Goal: Information Seeking & Learning: Learn about a topic

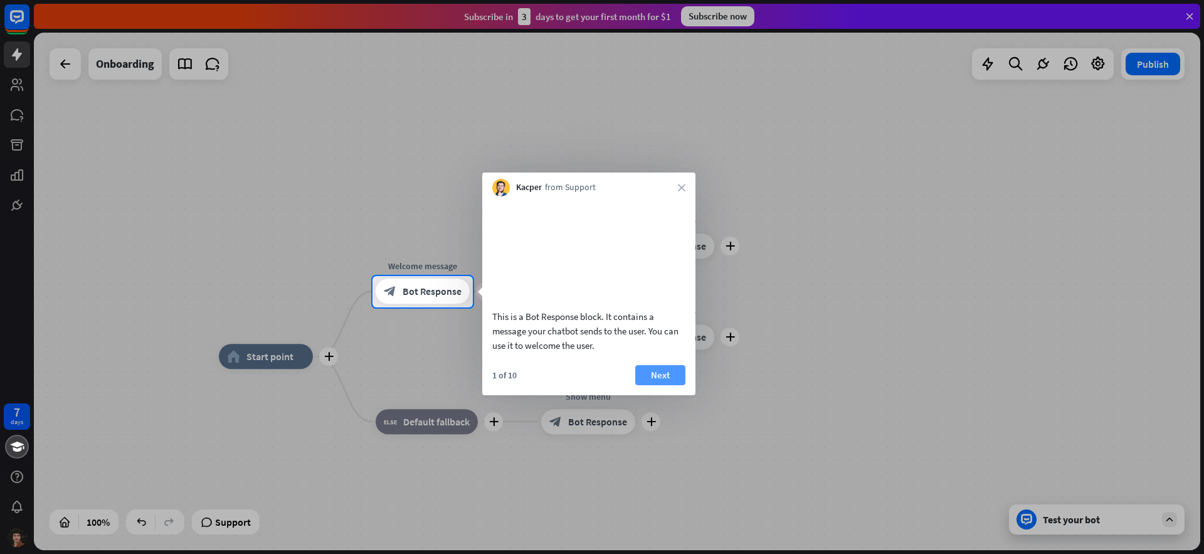
click at [672, 385] on button "Next" at bounding box center [660, 375] width 50 height 20
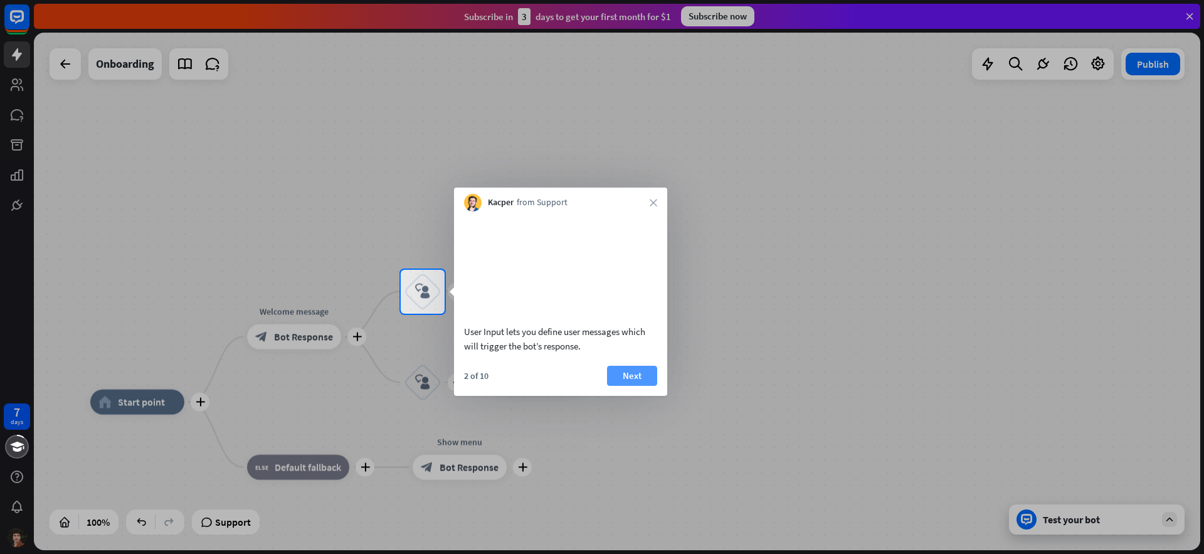
click at [637, 379] on button "Next" at bounding box center [632, 376] width 50 height 20
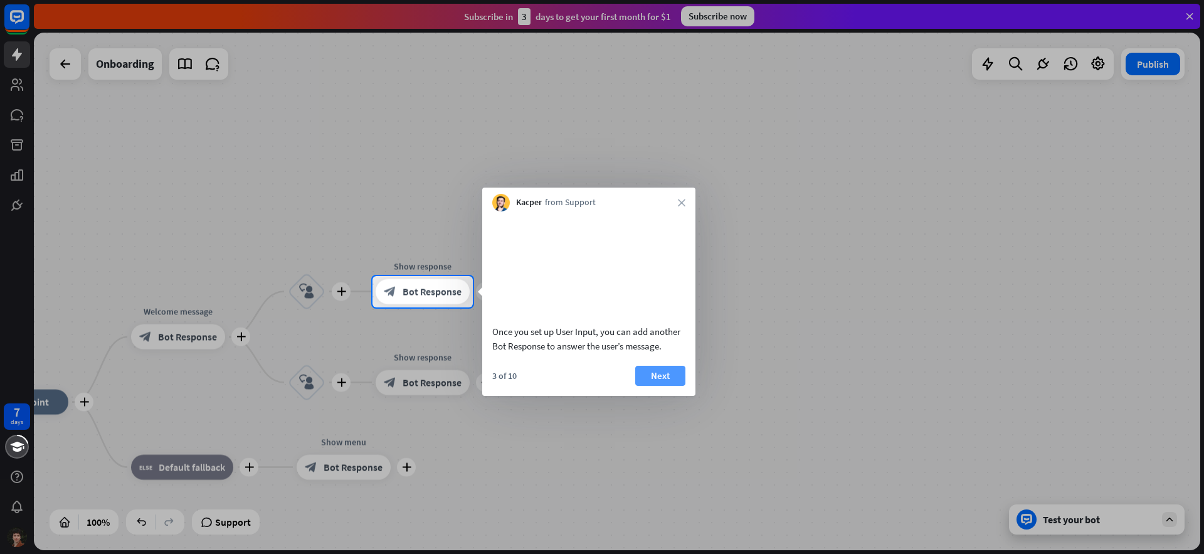
click at [661, 376] on button "Next" at bounding box center [660, 376] width 50 height 20
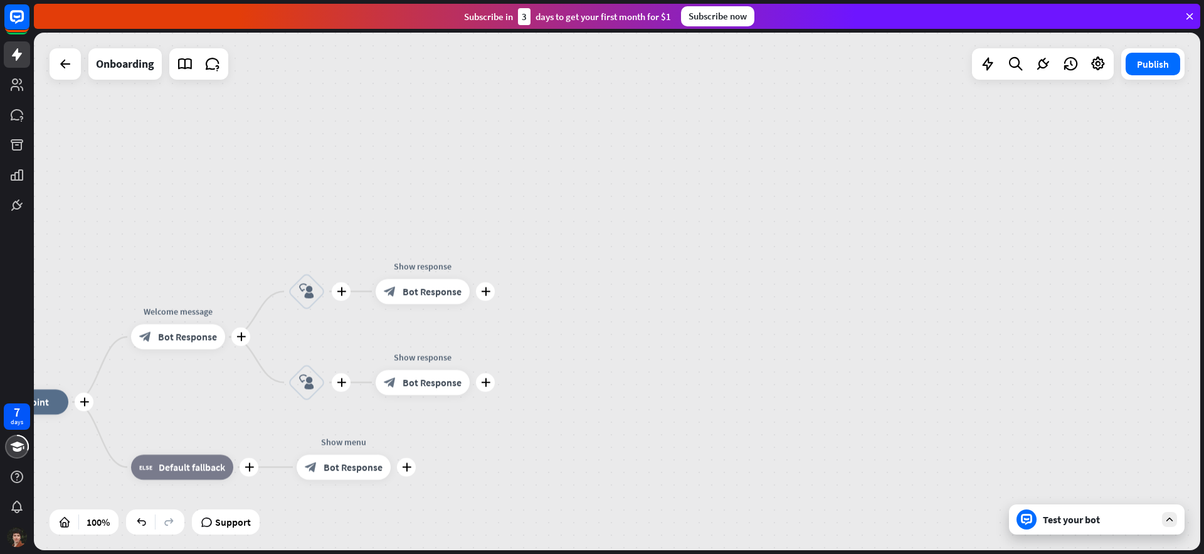
drag, startPoint x: 567, startPoint y: 344, endPoint x: 676, endPoint y: 220, distance: 165.3
click at [676, 220] on div "plus home_2 Start point plus Welcome message block_bot_response Bot Response pl…" at bounding box center [617, 291] width 1166 height 517
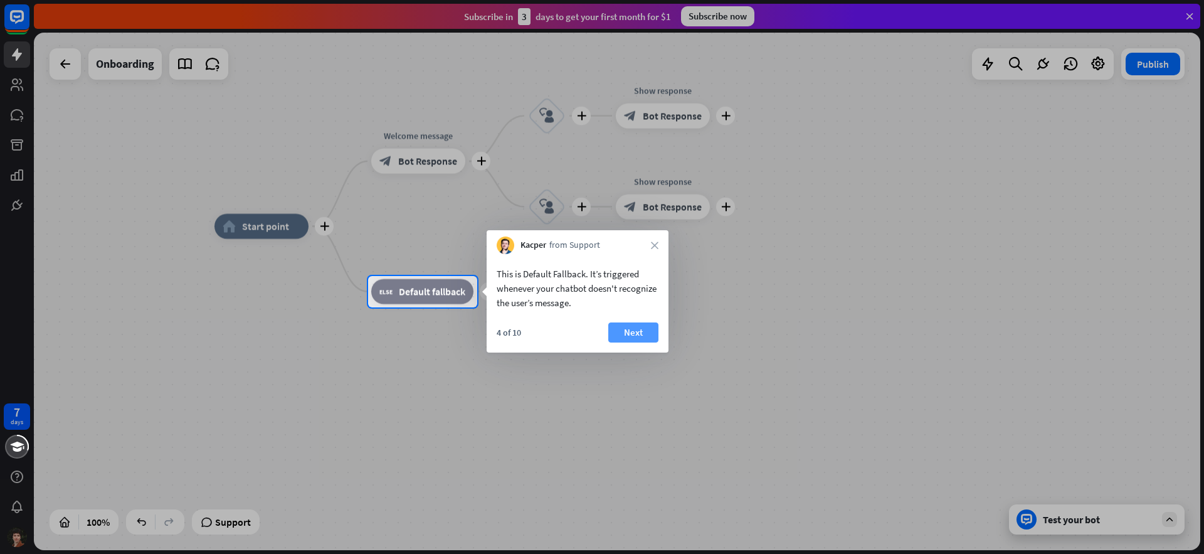
click at [641, 333] on button "Next" at bounding box center [633, 332] width 50 height 20
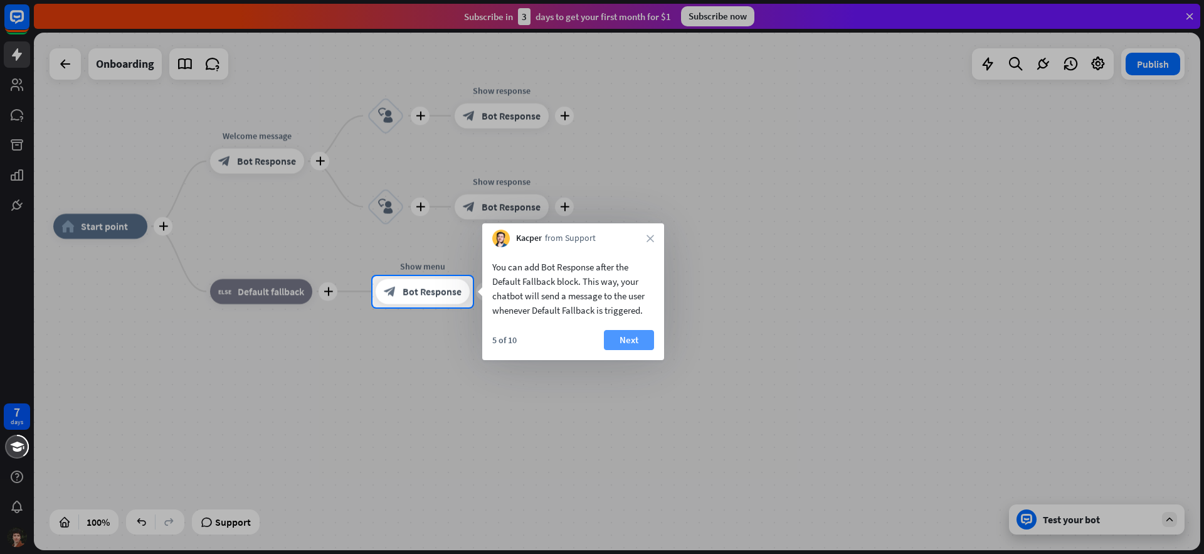
click at [633, 340] on button "Next" at bounding box center [629, 340] width 50 height 20
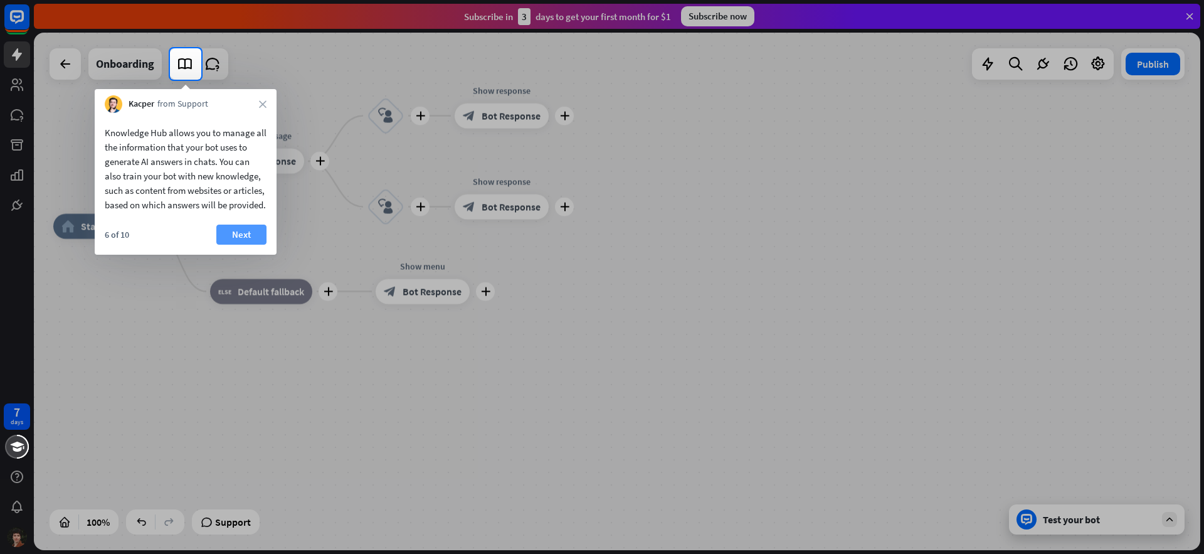
click at [245, 245] on button "Next" at bounding box center [241, 234] width 50 height 20
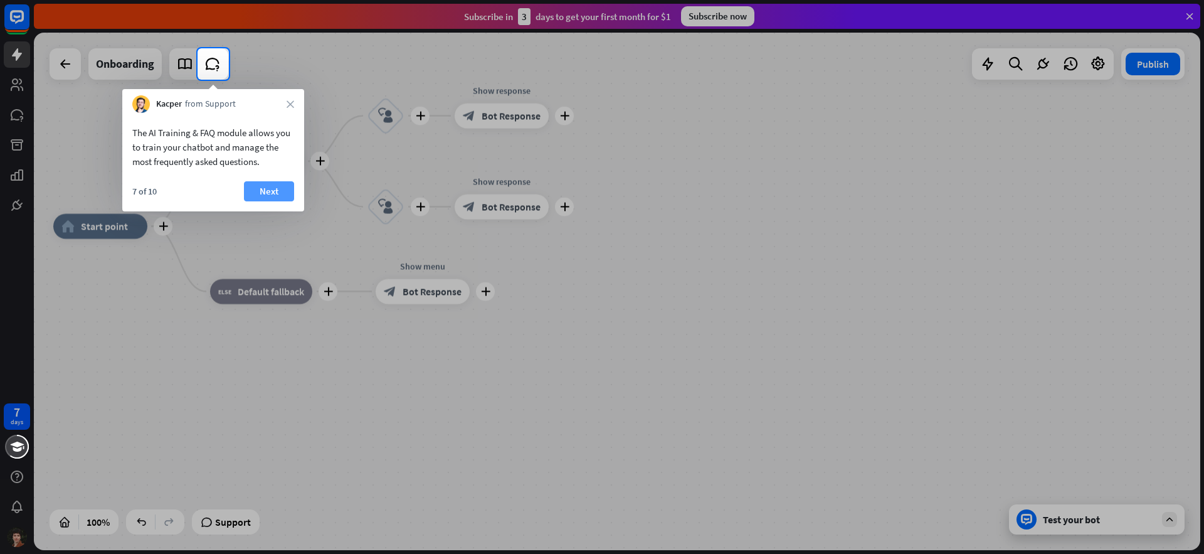
click at [272, 191] on button "Next" at bounding box center [269, 191] width 50 height 20
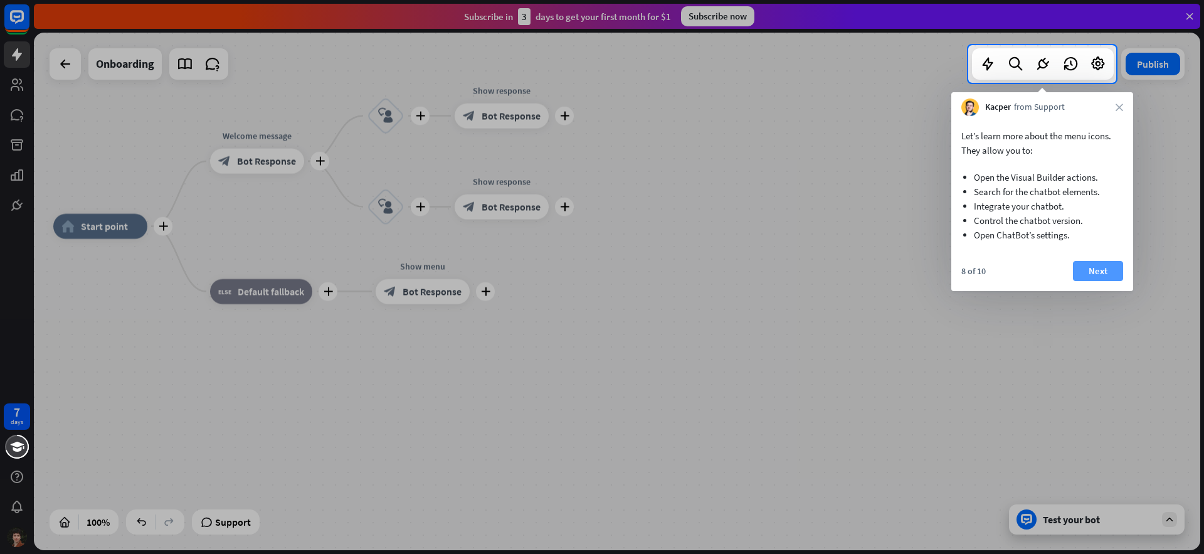
click at [1110, 273] on button "Next" at bounding box center [1098, 271] width 50 height 20
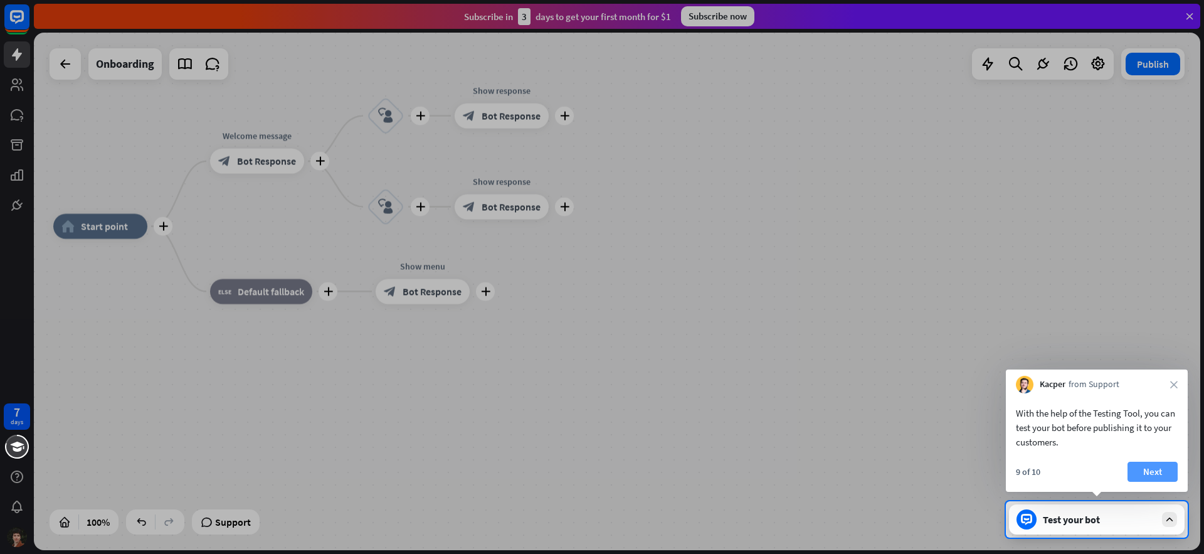
click at [1150, 473] on button "Next" at bounding box center [1152, 472] width 50 height 20
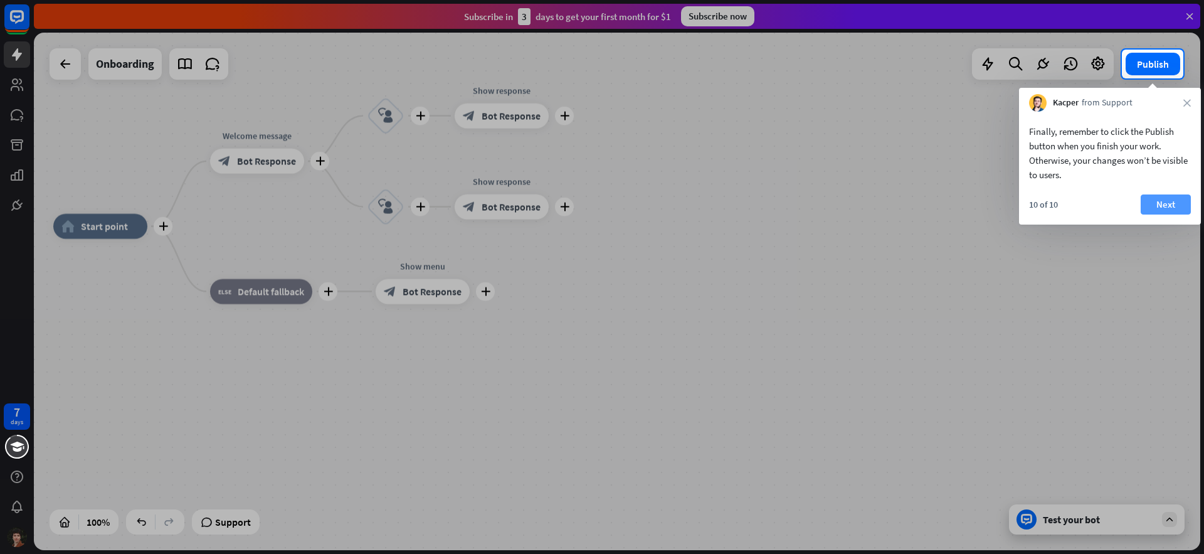
click at [1172, 205] on button "Next" at bounding box center [1166, 204] width 50 height 20
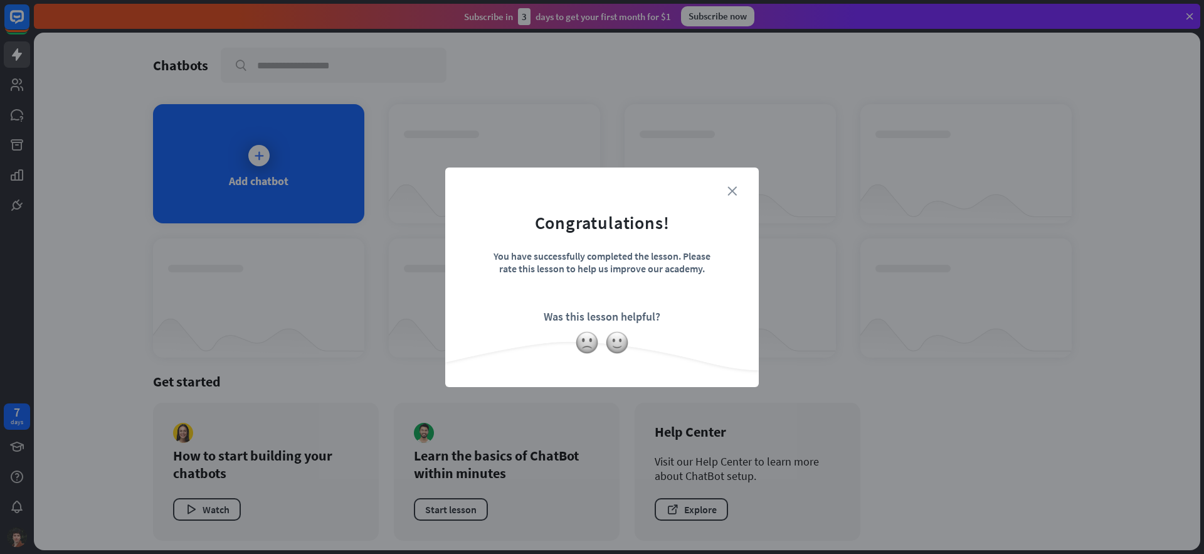
click at [731, 189] on icon "close" at bounding box center [731, 190] width 9 height 9
